Goal: Find specific page/section: Find specific page/section

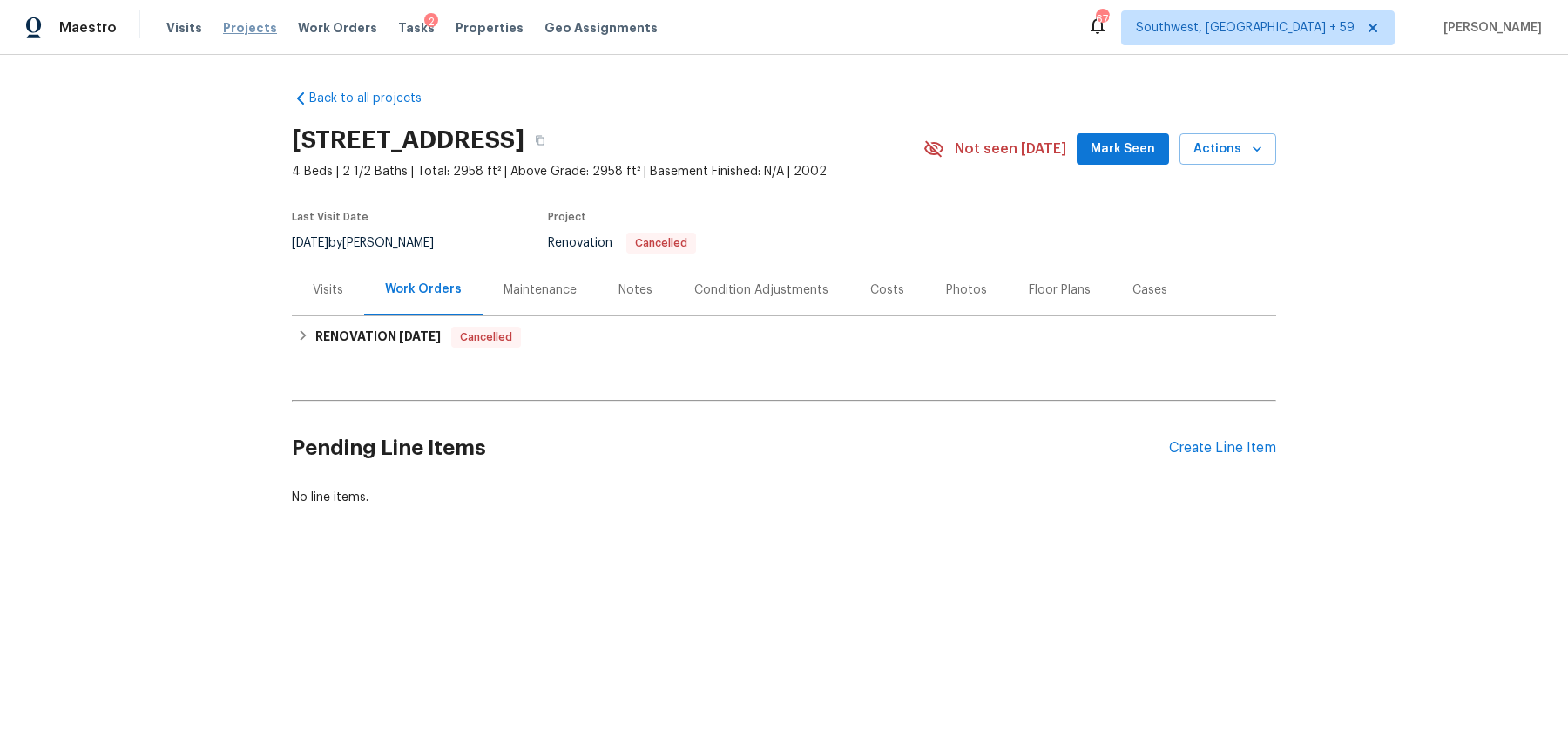
click at [245, 25] on span "Projects" at bounding box center [250, 28] width 54 height 18
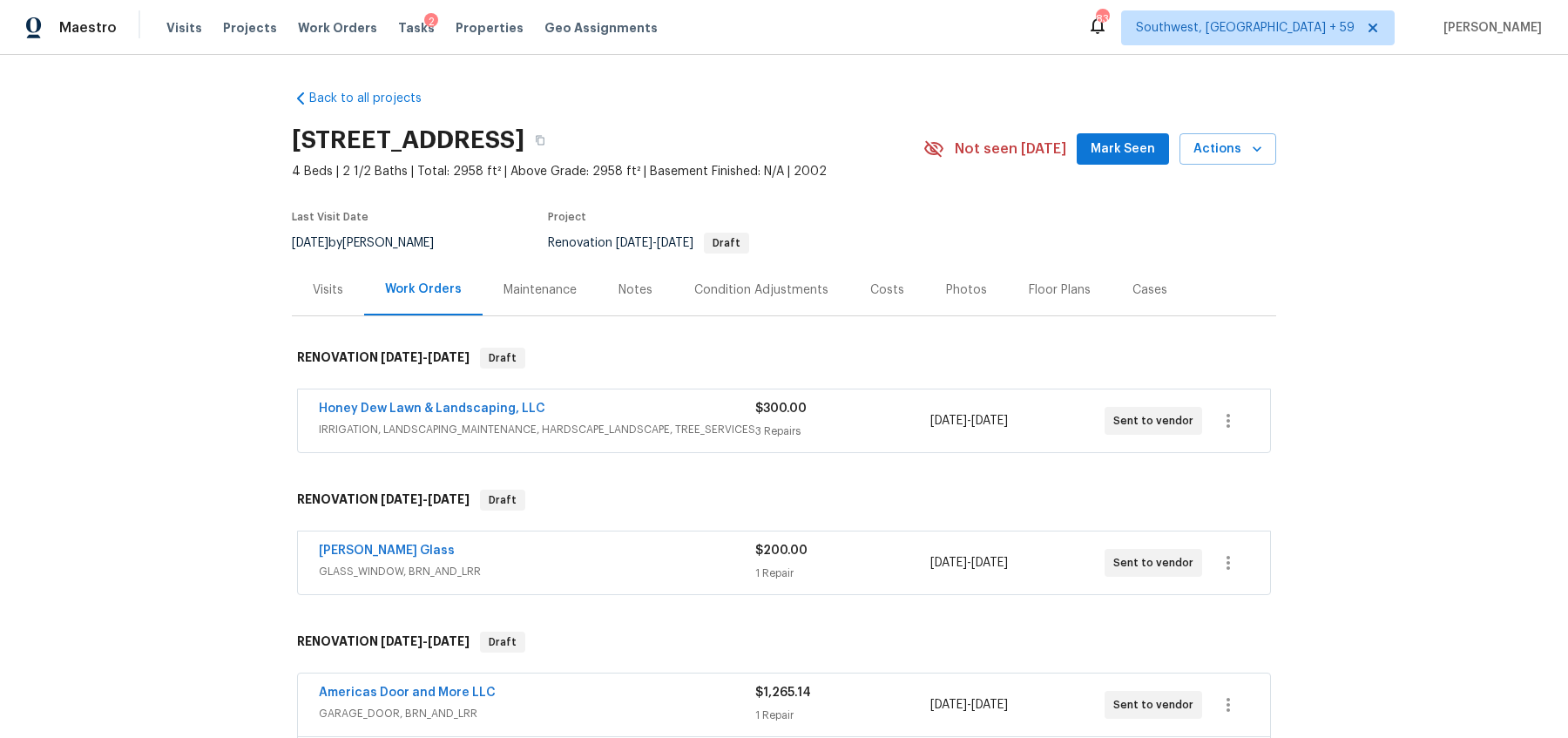
click at [524, 134] on h2 "[STREET_ADDRESS]" at bounding box center [408, 141] width 233 height 18
click at [546, 135] on icon "button" at bounding box center [540, 140] width 11 height 11
click at [228, 23] on span "Projects" at bounding box center [250, 28] width 54 height 18
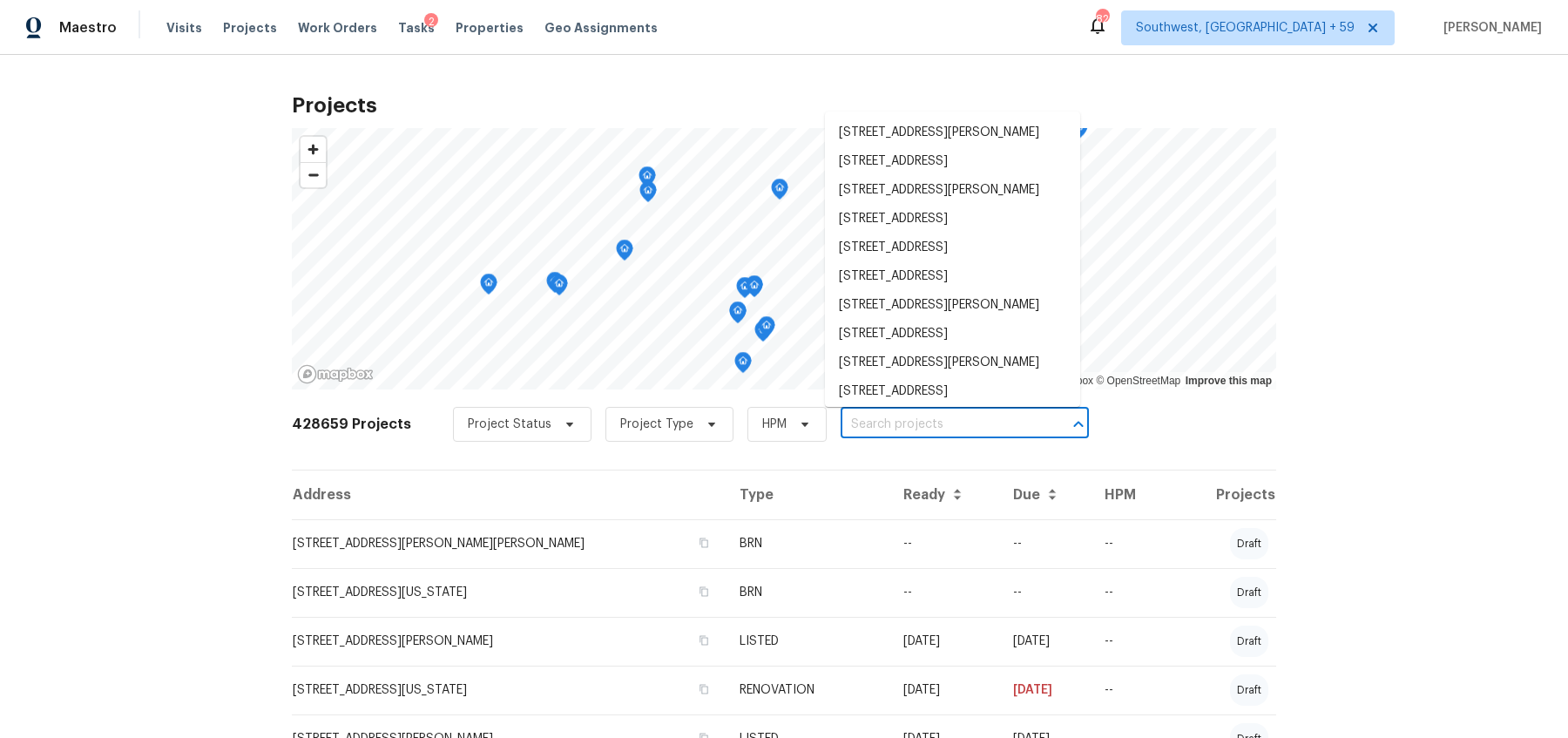
click at [923, 415] on input "text" at bounding box center [940, 424] width 199 height 27
paste input "[STREET_ADDRESS]"
type input "[STREET_ADDRESS]"
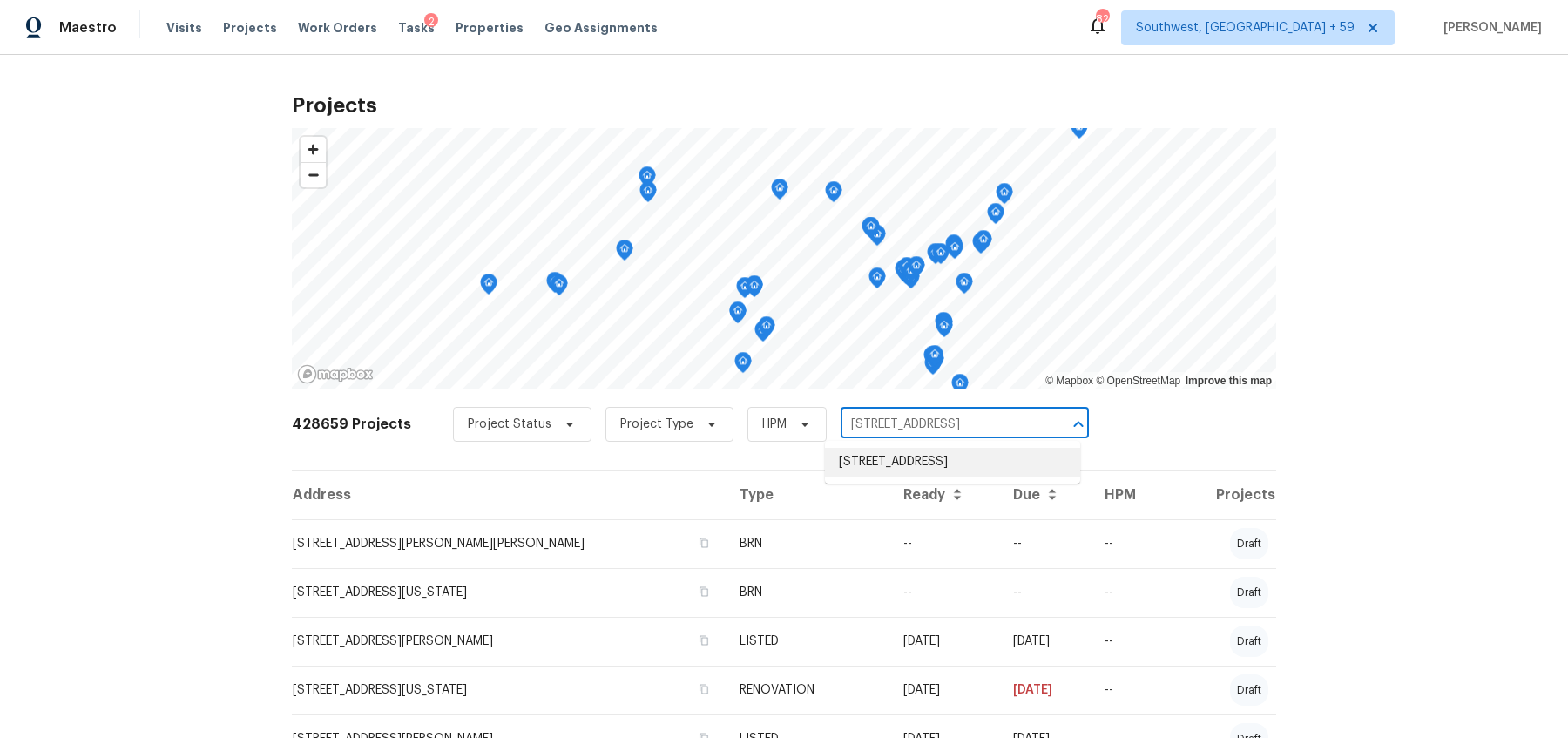
click at [904, 473] on li "[STREET_ADDRESS]" at bounding box center [952, 462] width 255 height 28
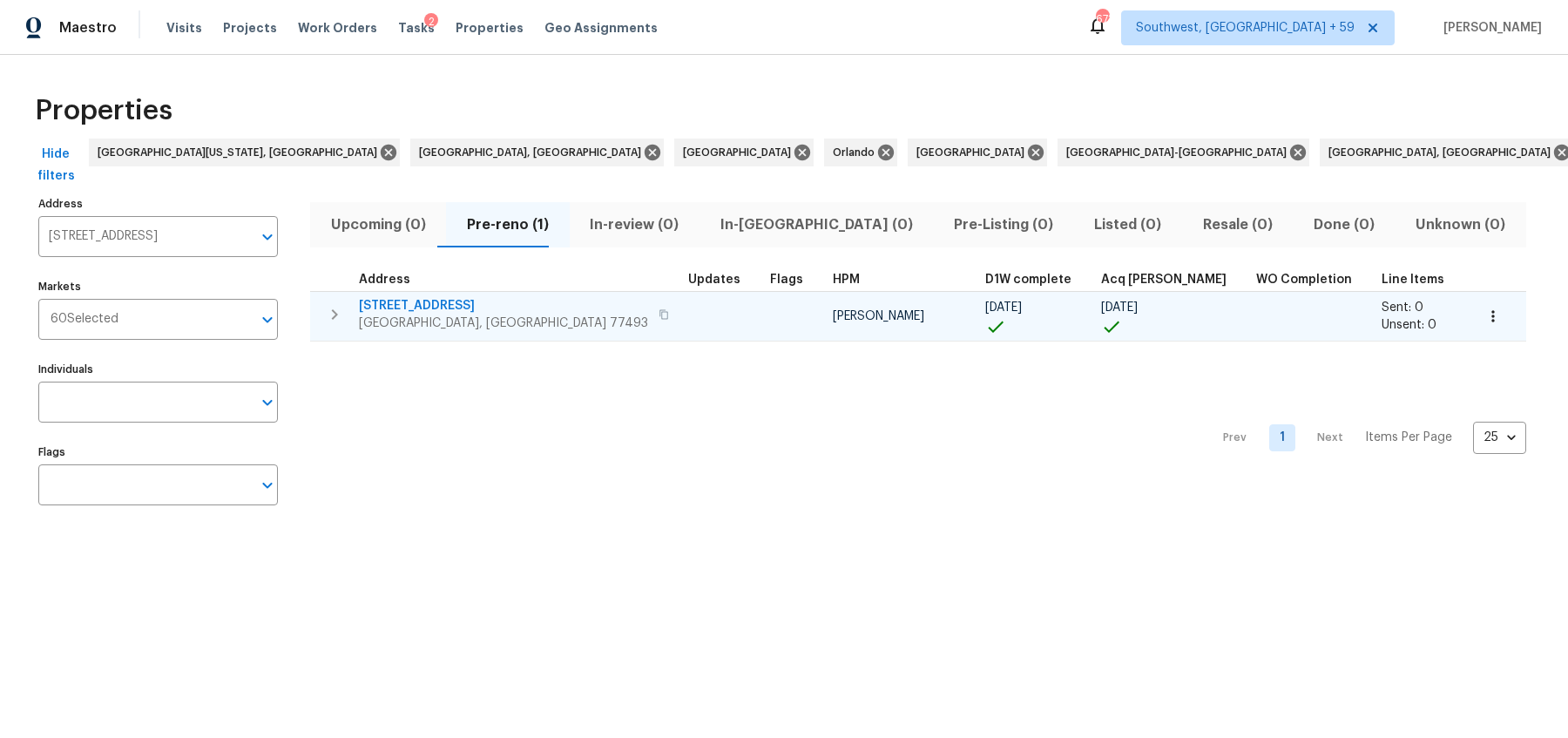
click at [409, 304] on span "[STREET_ADDRESS]" at bounding box center [503, 306] width 290 height 18
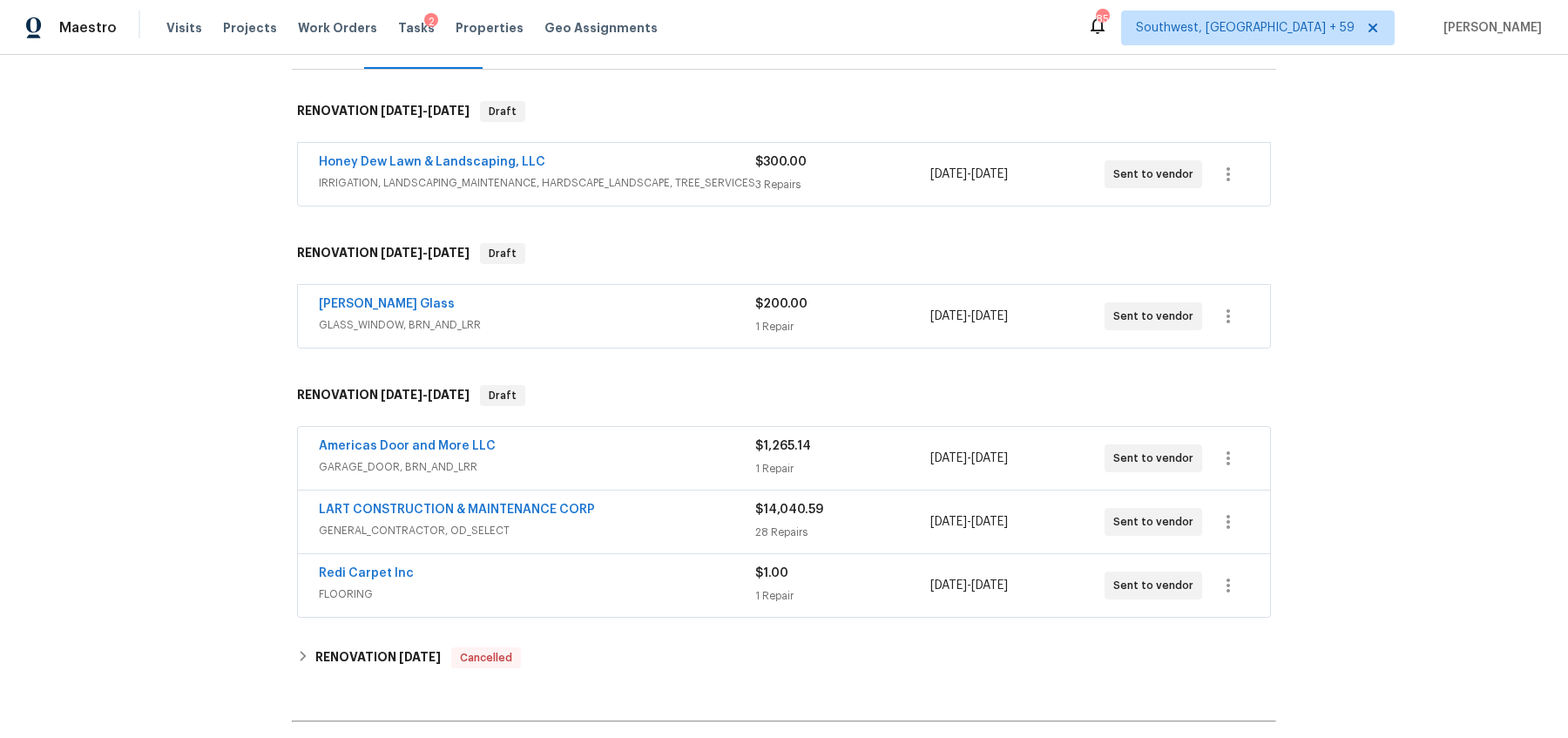
scroll to position [251, 0]
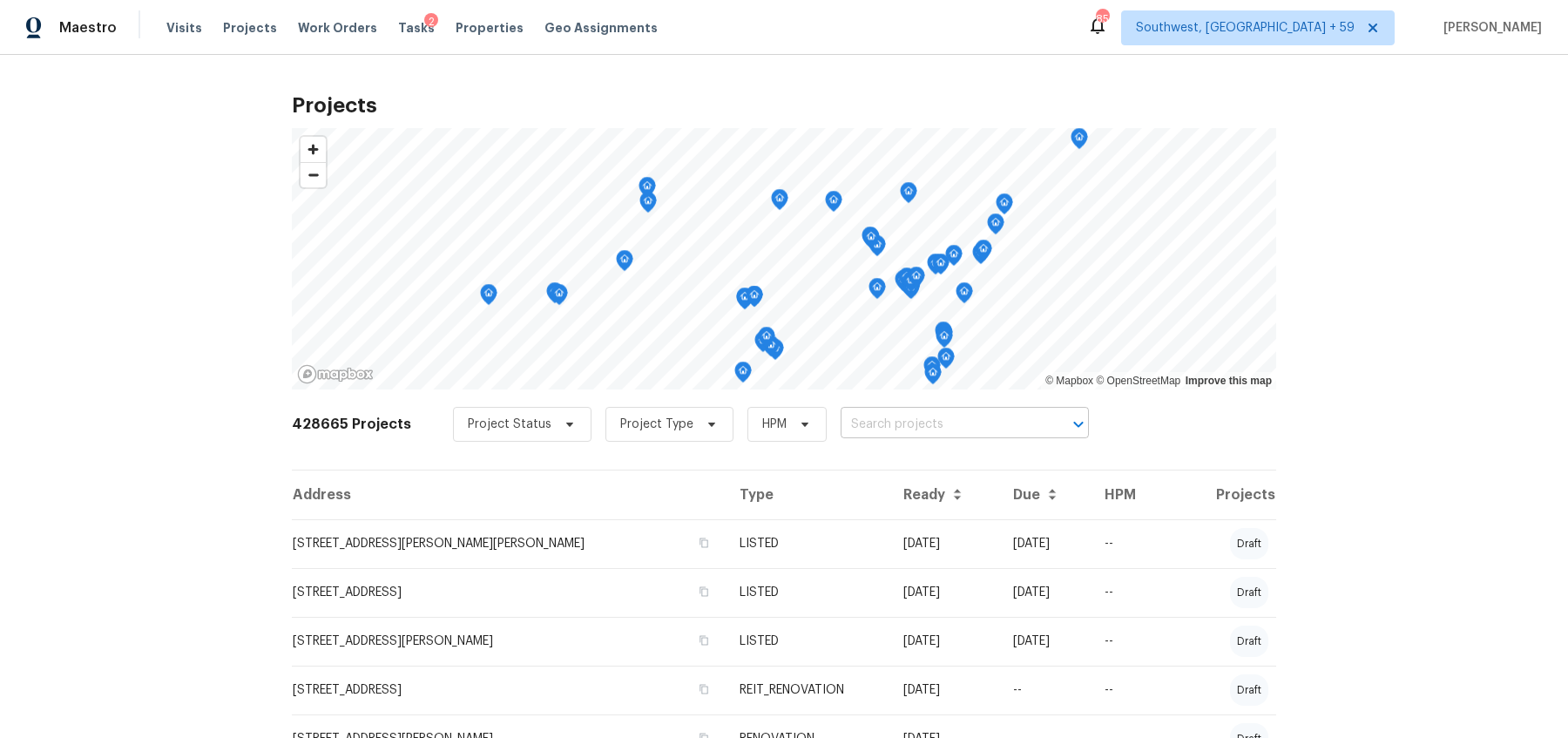
click at [857, 409] on body "Maestro Visits Projects Work Orders Tasks 2 Properties Geo Assignments 854 Sout…" at bounding box center [784, 369] width 1568 height 738
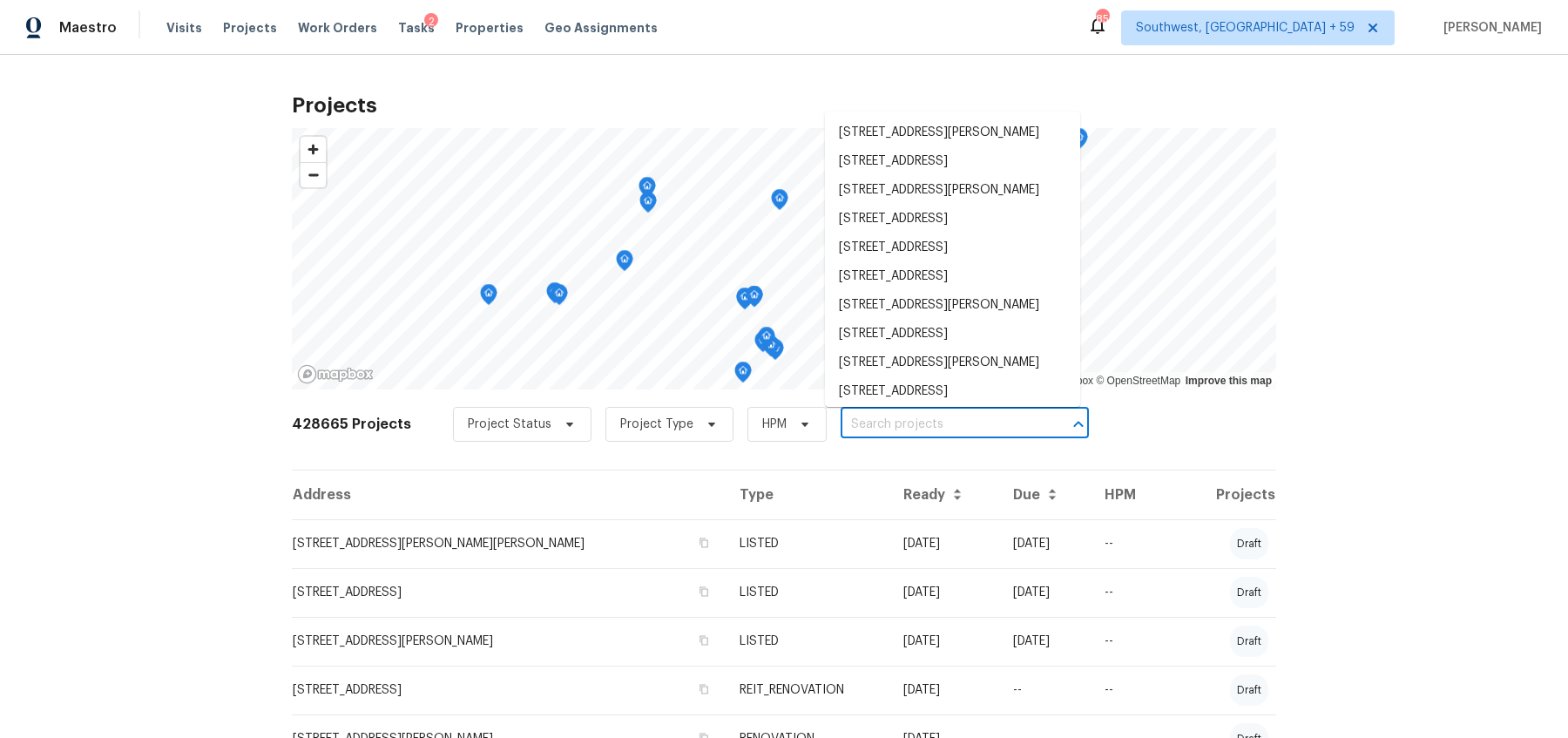
paste input "[STREET_ADDRESS]"
type input "[STREET_ADDRESS]"
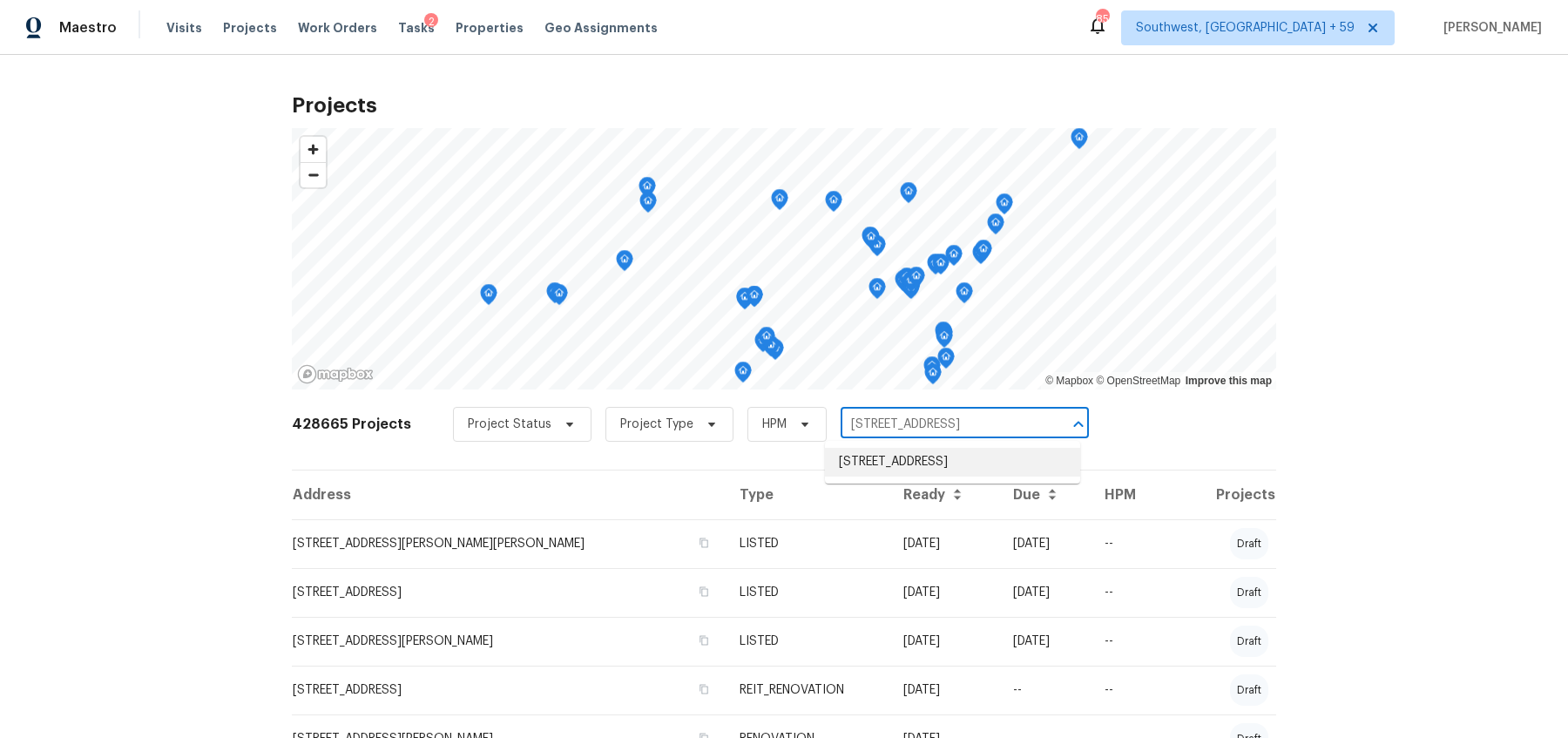
click at [862, 462] on li "[STREET_ADDRESS]" at bounding box center [952, 462] width 255 height 28
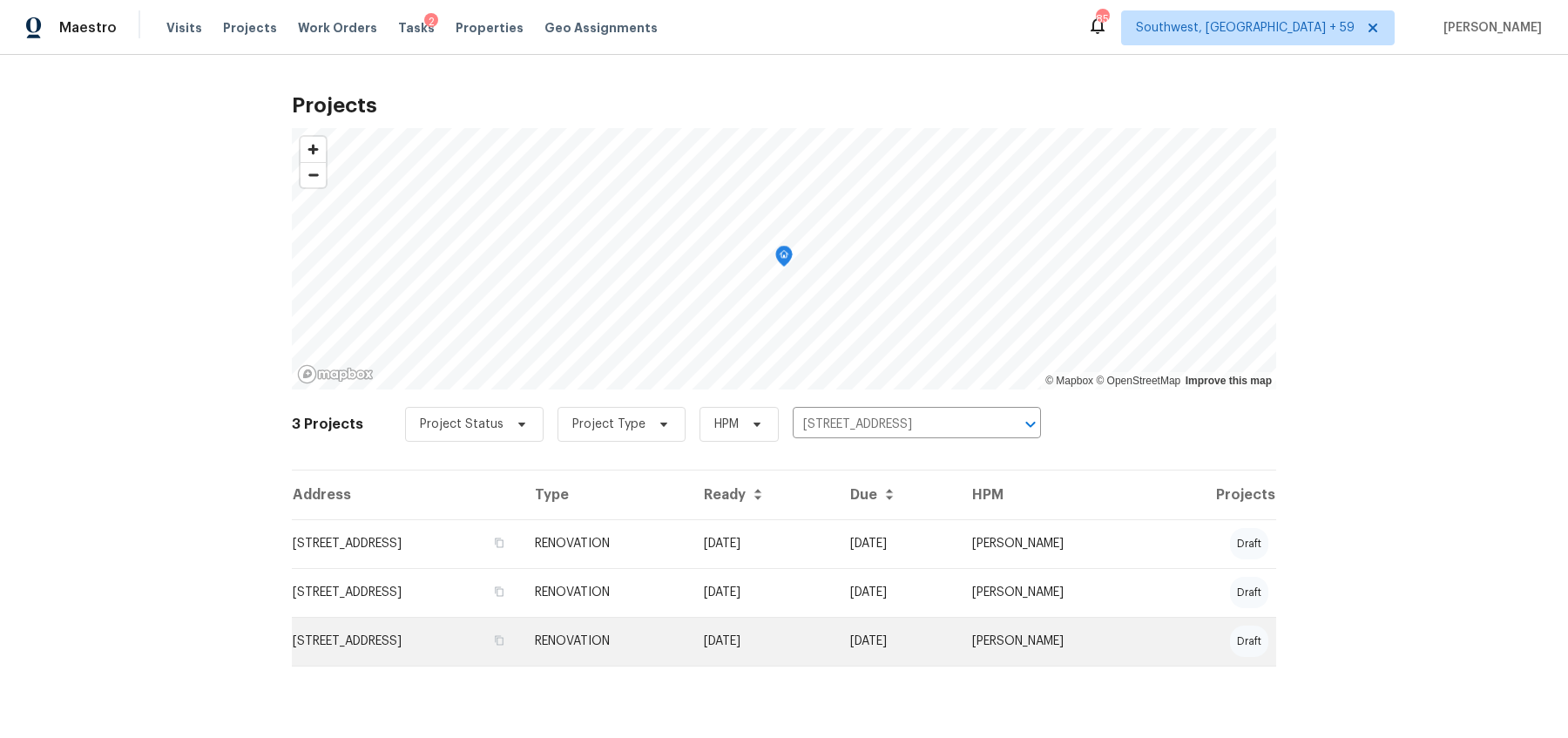
click at [441, 638] on td "[STREET_ADDRESS]" at bounding box center [406, 641] width 229 height 49
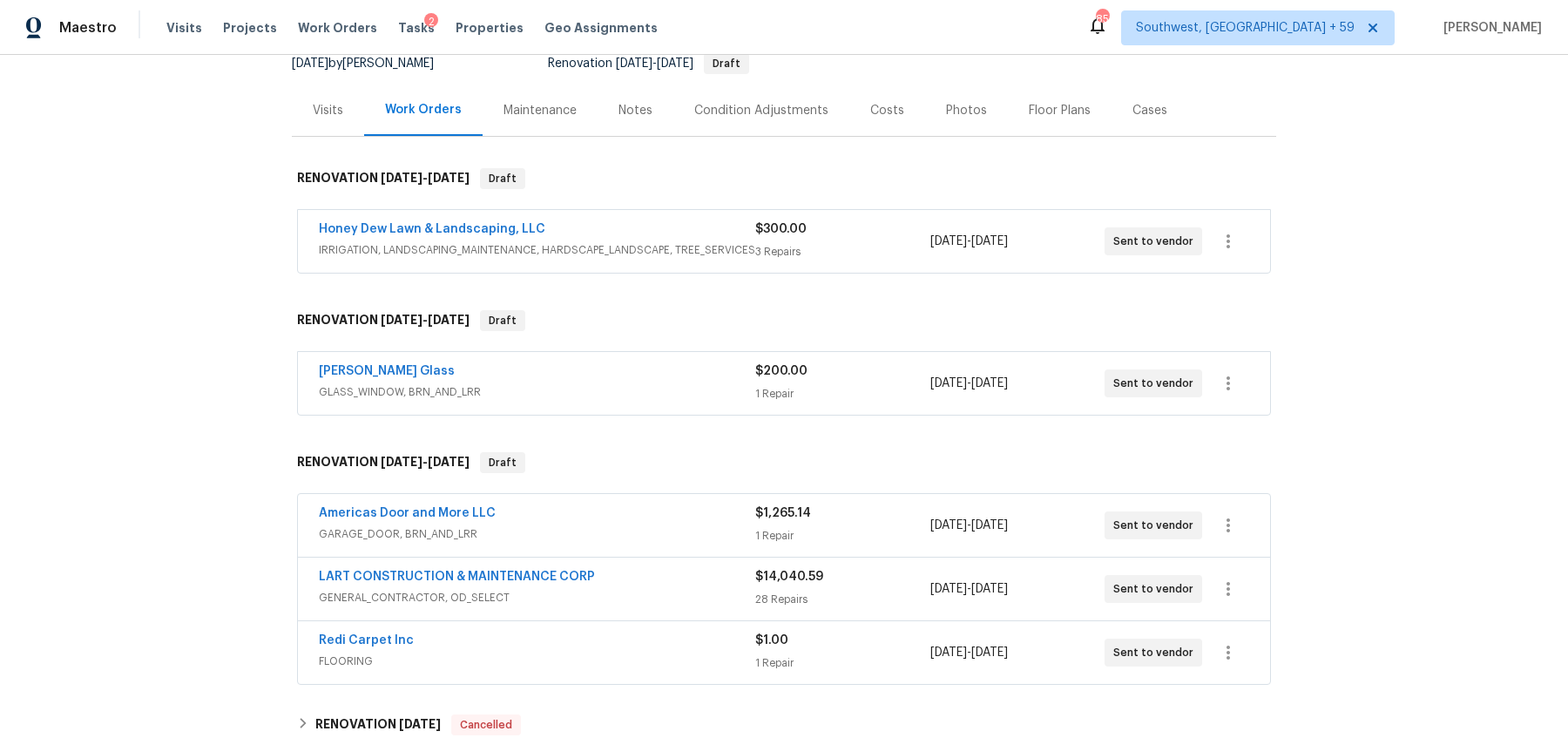
scroll to position [181, 0]
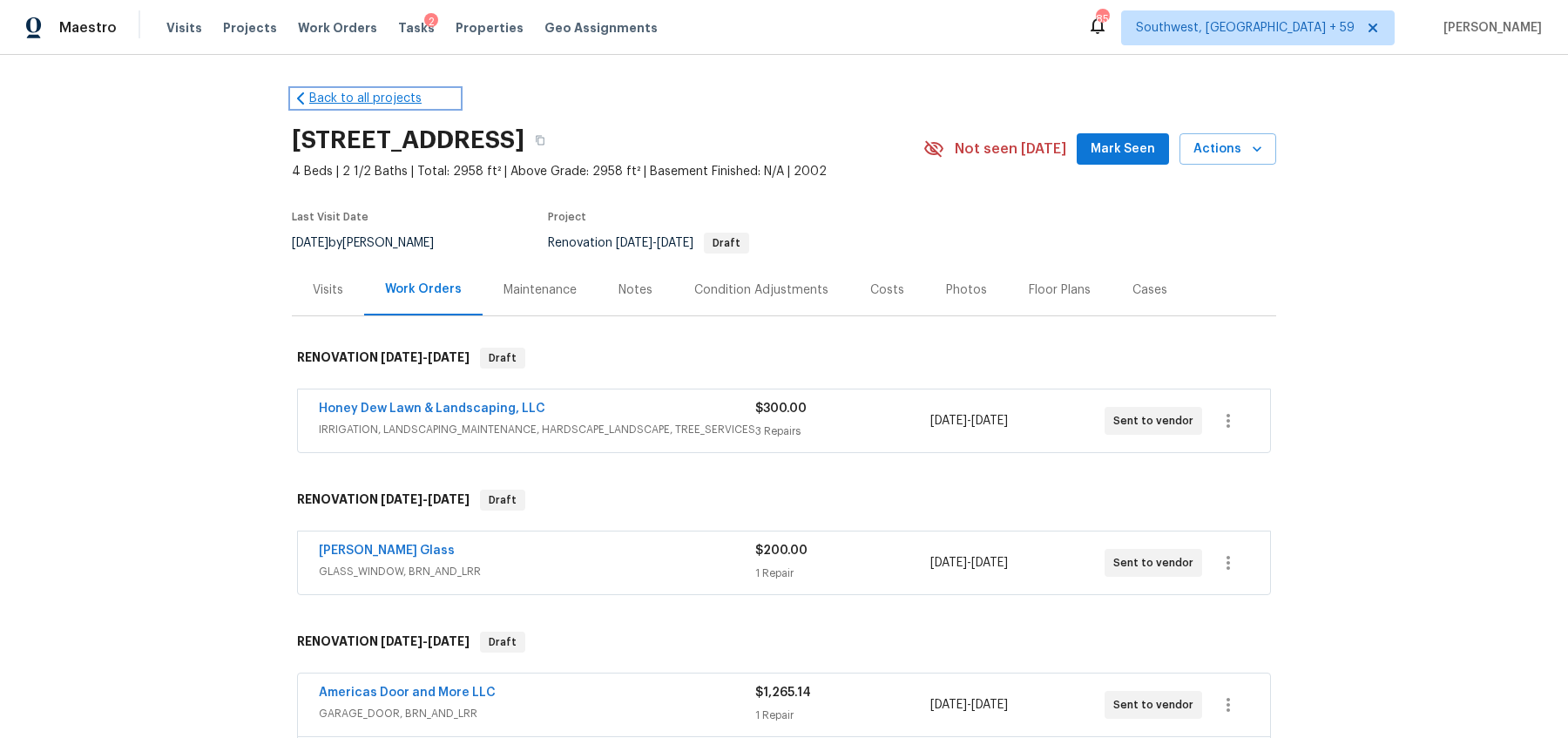
click at [345, 97] on link "Back to all projects" at bounding box center [375, 98] width 167 height 18
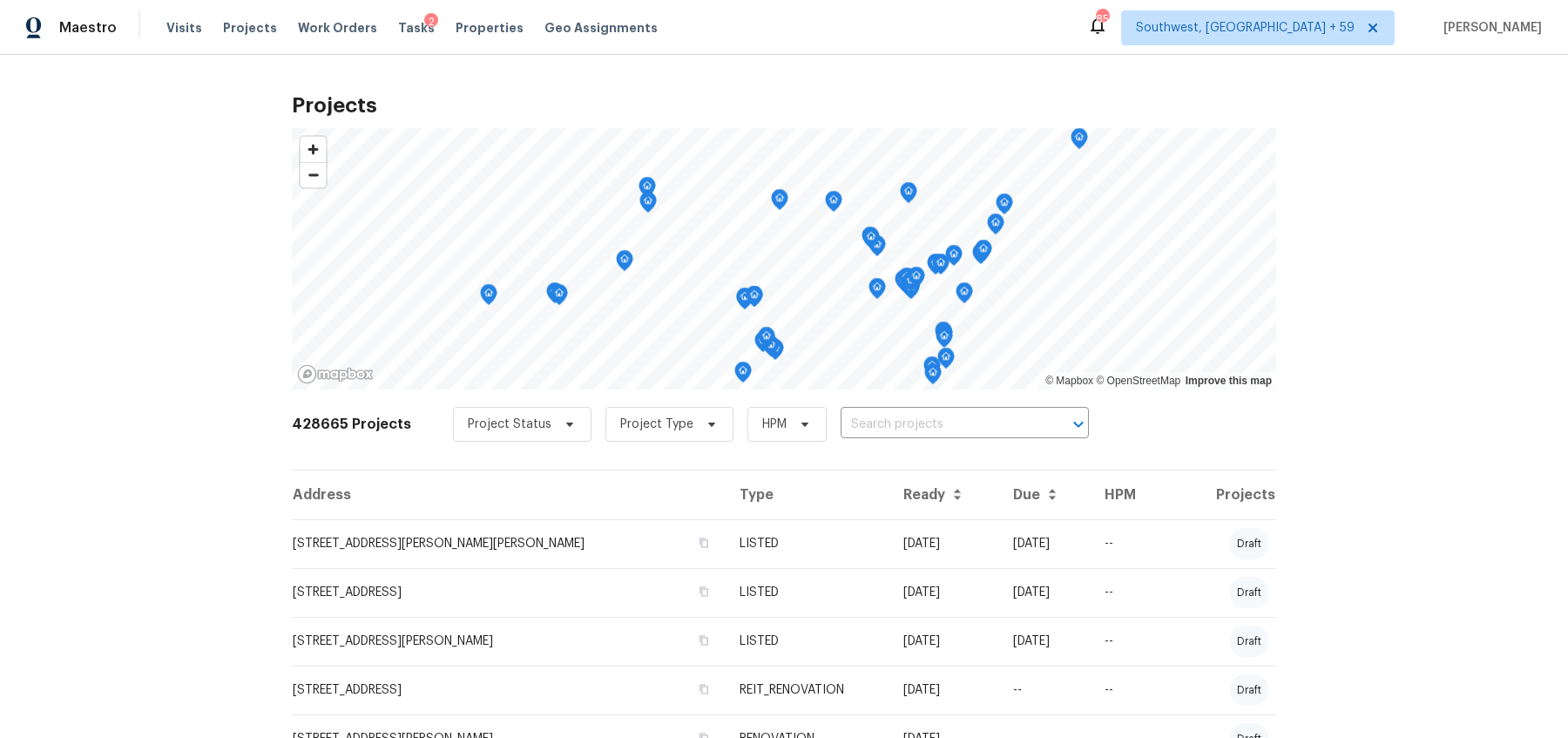
click at [841, 423] on input "text" at bounding box center [940, 424] width 199 height 27
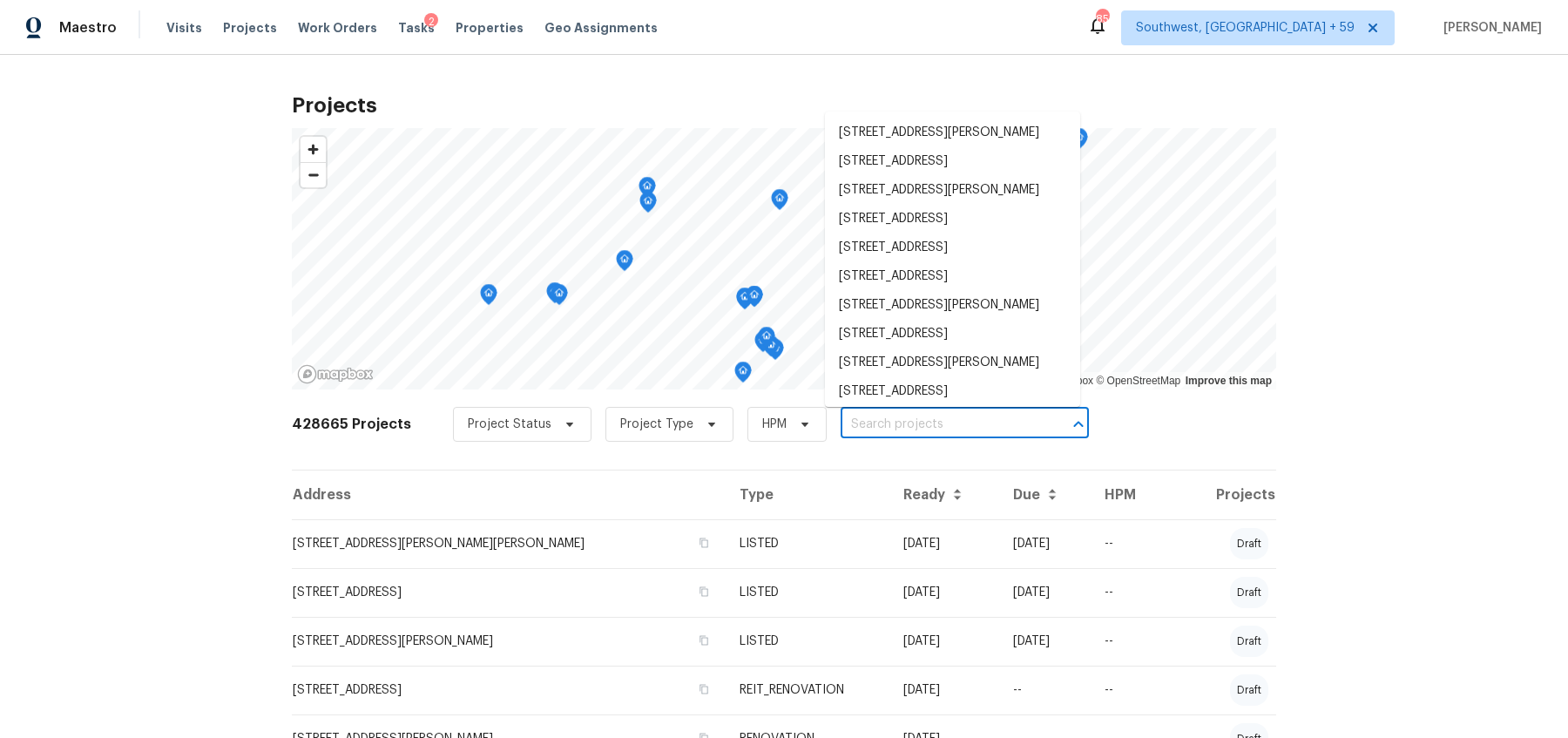
paste input "[STREET_ADDRESS]"
type input "[STREET_ADDRESS]"
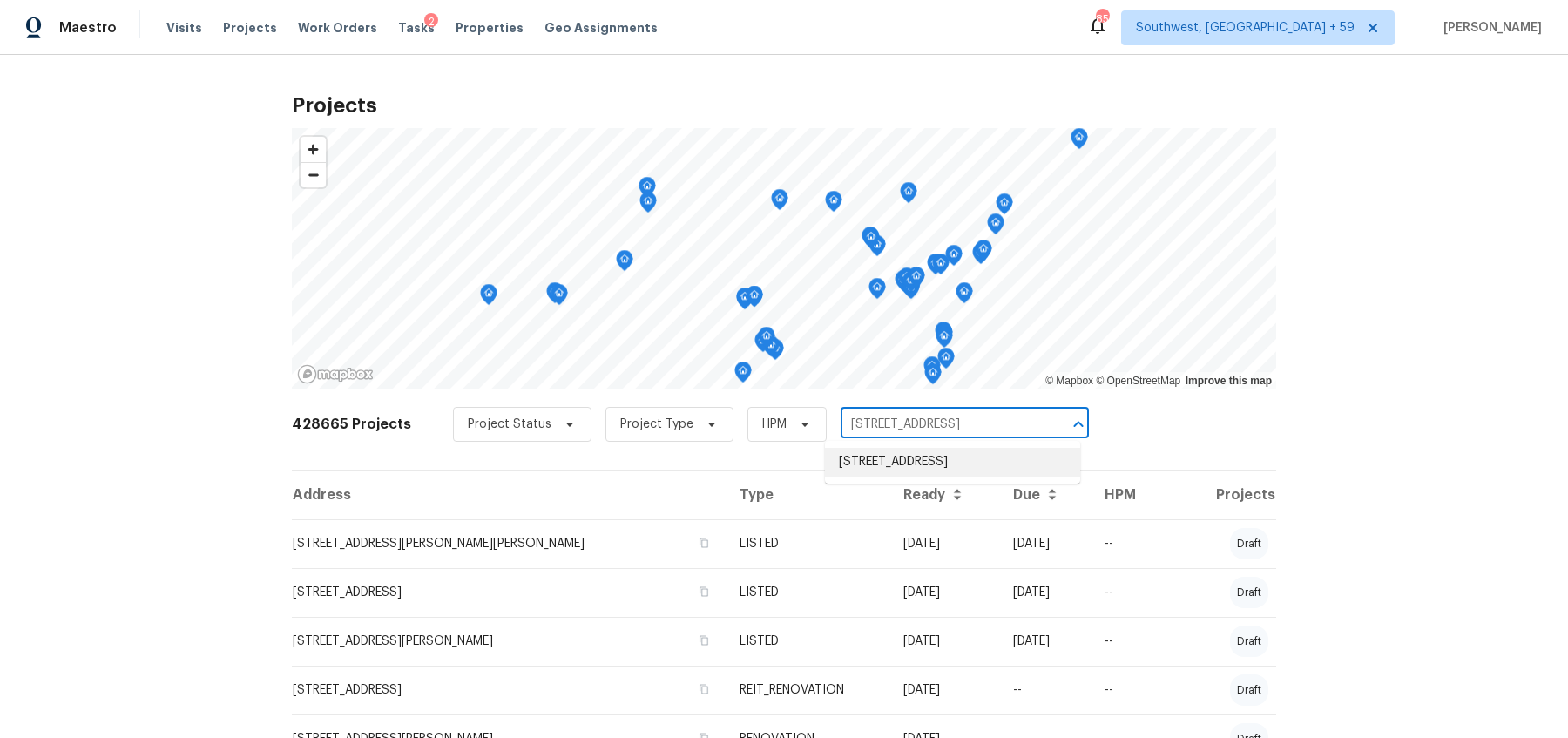
click at [873, 469] on li "[STREET_ADDRESS]" at bounding box center [952, 462] width 255 height 28
